Goal: Task Accomplishment & Management: Use online tool/utility

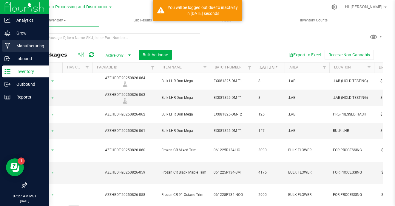
click at [27, 46] on p "Manufacturing" at bounding box center [28, 45] width 36 height 7
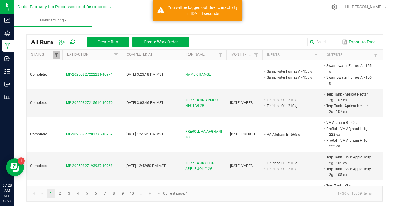
click at [58, 57] on span at bounding box center [56, 55] width 5 height 5
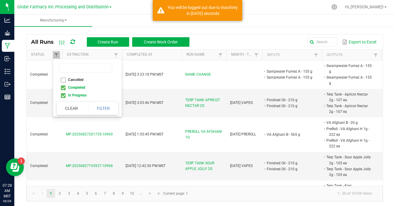
click at [64, 87] on li "Completed" at bounding box center [86, 88] width 58 height 8
checkbox input "false"
click at [95, 103] on button "Filter" at bounding box center [103, 108] width 30 height 13
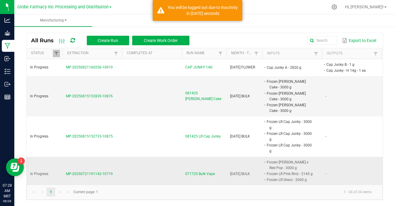
scroll to position [469, 0]
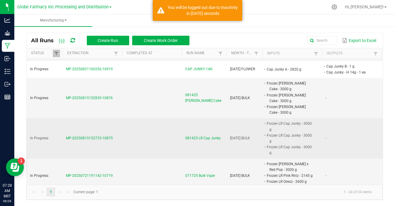
click at [92, 136] on span "MP-20250815152733-10875" at bounding box center [89, 138] width 47 height 4
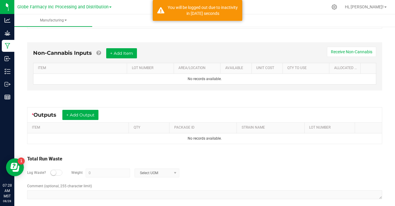
scroll to position [184, 0]
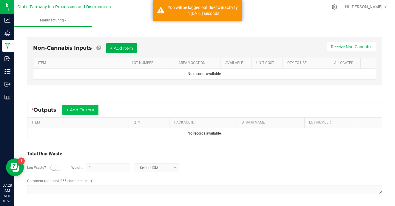
click at [86, 111] on button "+ Add Output" at bounding box center [80, 110] width 36 height 10
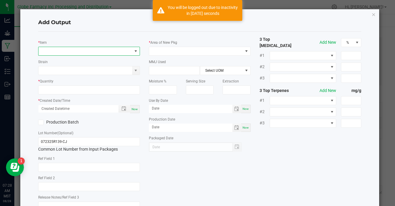
click at [112, 48] on span "NO DATA FOUND" at bounding box center [85, 51] width 94 height 8
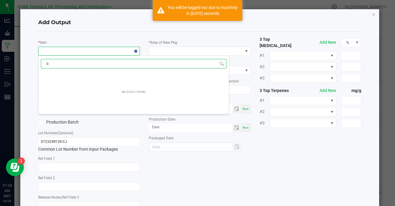
scroll to position [9, 102]
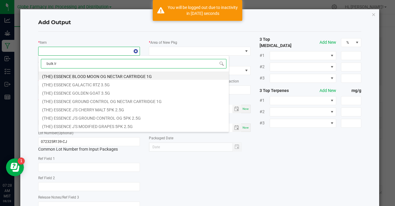
type input "bulk lr c"
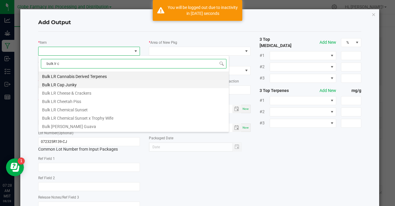
click at [108, 81] on li "Bulk LR Cap Junky" at bounding box center [133, 84] width 190 height 8
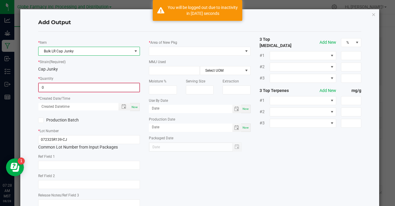
click at [98, 87] on input "0" at bounding box center [89, 87] width 100 height 8
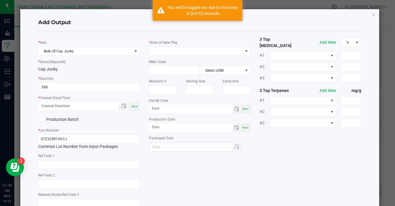
type input "598.0000 g"
click at [136, 106] on span "Now" at bounding box center [134, 106] width 6 height 3
type input "08/28/2025 7:28 AM"
type input "[DATE]"
click at [88, 84] on input "598" at bounding box center [88, 87] width 101 height 8
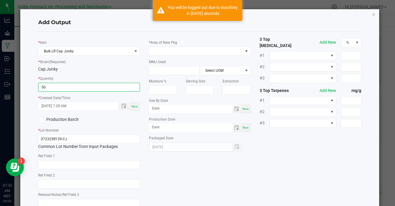
type input "5"
type input "1"
type input "512.0000 g"
click at [138, 108] on div "Now" at bounding box center [135, 107] width 10 height 8
type input "08/28/2025 7:30 AM"
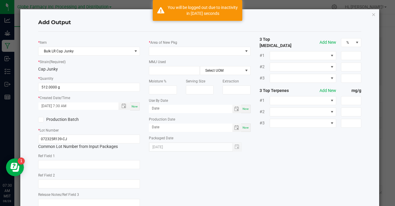
click at [138, 108] on div "Now" at bounding box center [135, 107] width 10 height 8
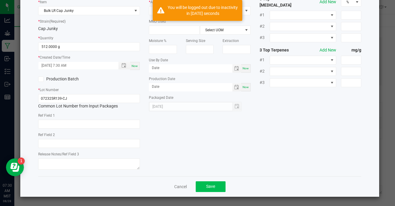
scroll to position [40, 0]
click at [209, 188] on span "Save" at bounding box center [210, 187] width 9 height 5
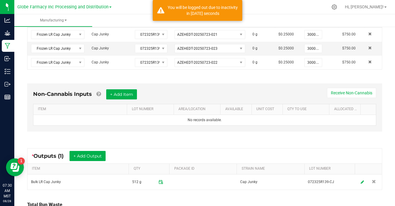
scroll to position [142, 0]
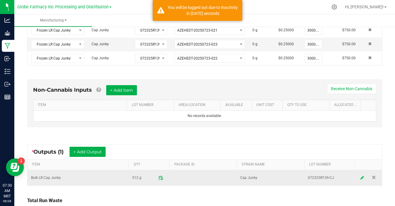
click at [361, 179] on icon at bounding box center [362, 178] width 4 height 4
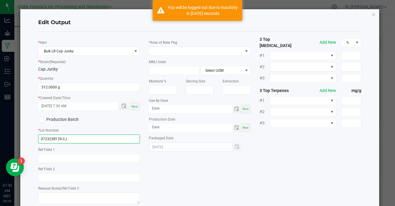
click at [100, 136] on input "072325R139-CJ" at bounding box center [89, 139] width 102 height 9
click at [83, 141] on input "EX081425-CJ-LRV" at bounding box center [89, 139] width 102 height 9
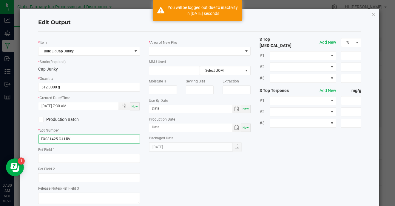
click at [83, 141] on input "EX081425-CJ-LRV" at bounding box center [89, 139] width 102 height 9
type input "EX081425-CJ-LRV"
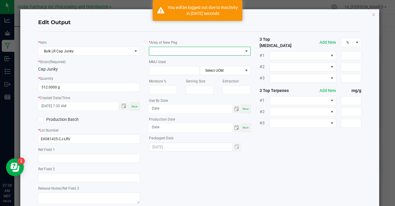
click at [198, 51] on span at bounding box center [196, 51] width 94 height 8
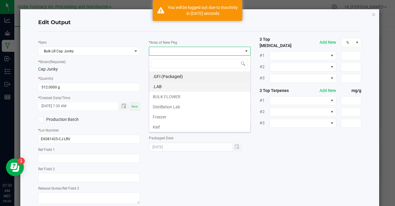
scroll to position [9, 102]
click at [192, 88] on li ".LAB" at bounding box center [199, 87] width 101 height 10
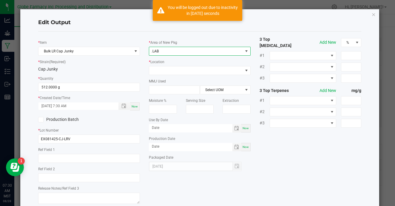
click at [204, 52] on span ".LAB" at bounding box center [196, 51] width 94 height 8
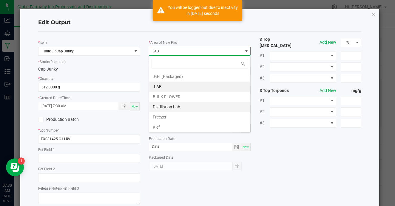
click at [188, 107] on li "Distillation Lab" at bounding box center [199, 107] width 101 height 10
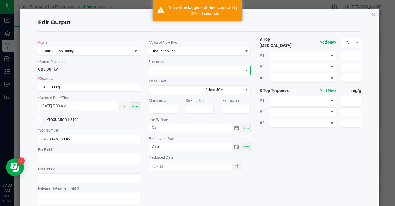
click at [210, 72] on span at bounding box center [196, 70] width 94 height 8
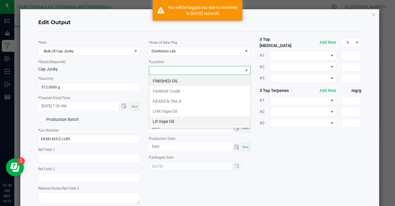
click at [201, 121] on li "LR Vape Oil" at bounding box center [199, 122] width 101 height 10
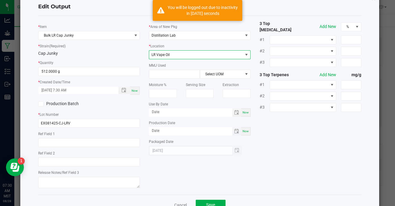
scroll to position [26, 0]
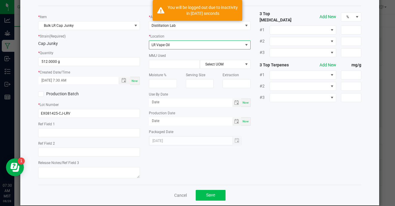
click at [206, 194] on span "Save" at bounding box center [210, 195] width 9 height 5
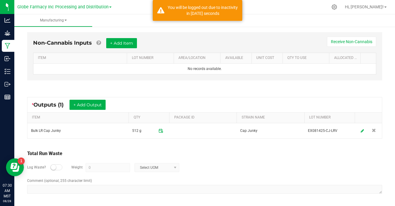
scroll to position [189, 0]
click at [51, 167] on small at bounding box center [53, 167] width 5 height 5
click at [97, 168] on input "0" at bounding box center [108, 168] width 44 height 8
click at [137, 171] on span "Select UOM" at bounding box center [153, 168] width 37 height 8
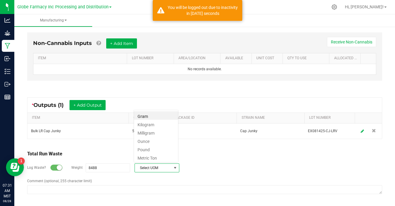
scroll to position [9, 45]
click at [170, 116] on li "Gram" at bounding box center [156, 115] width 44 height 8
type input "8488 g"
